Goal: Check status

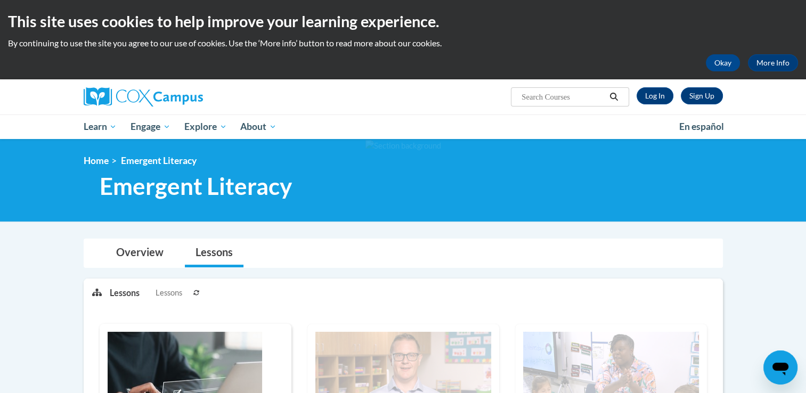
click at [197, 291] on icon at bounding box center [196, 293] width 6 height 6
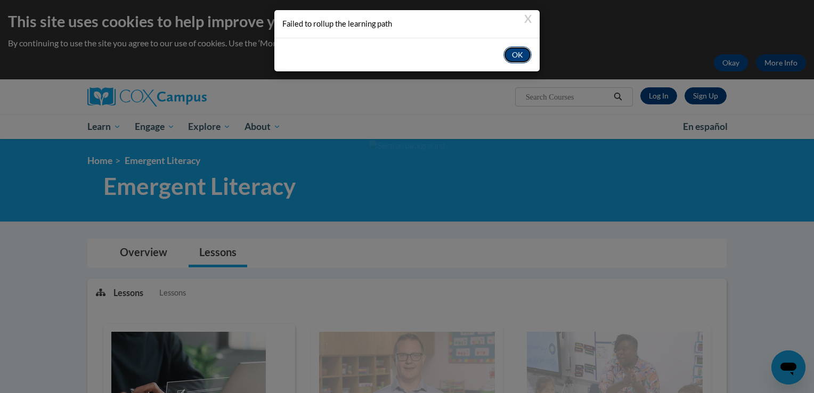
click at [508, 52] on button "OK" at bounding box center [518, 54] width 28 height 17
